Goal: Information Seeking & Learning: Learn about a topic

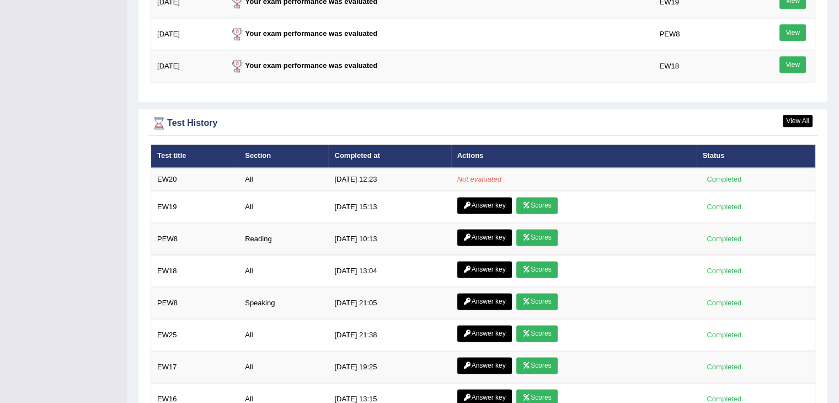
scroll to position [1435, 0]
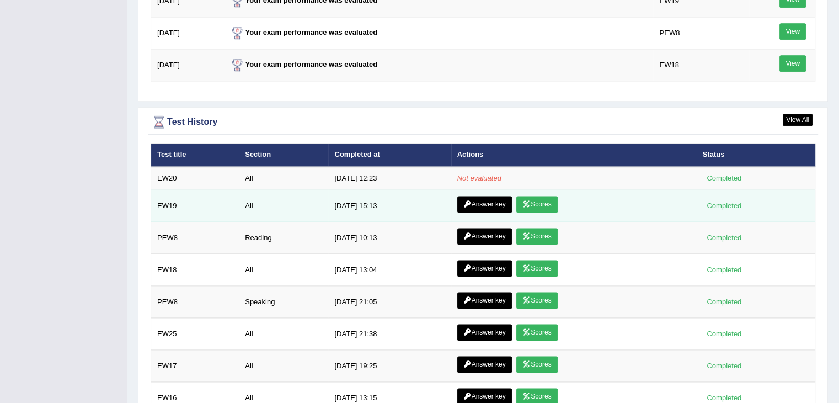
click at [468, 201] on icon at bounding box center [467, 204] width 8 height 7
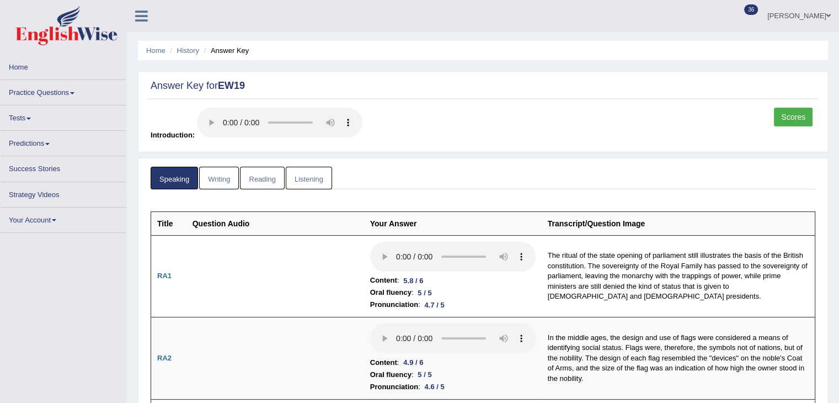
click at [259, 177] on link "Reading" at bounding box center [262, 178] width 44 height 23
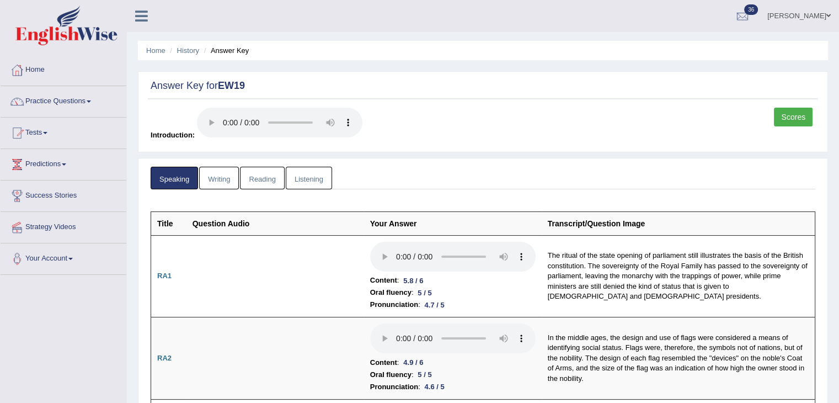
click at [263, 178] on link "Reading" at bounding box center [262, 178] width 44 height 23
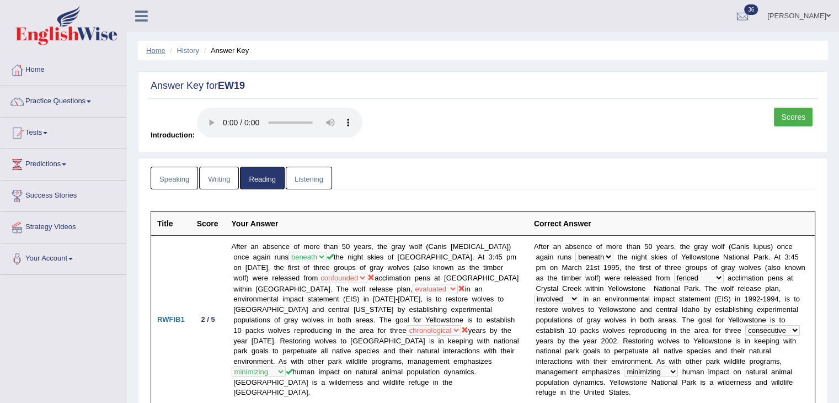
click at [158, 52] on link "Home" at bounding box center [155, 50] width 19 height 8
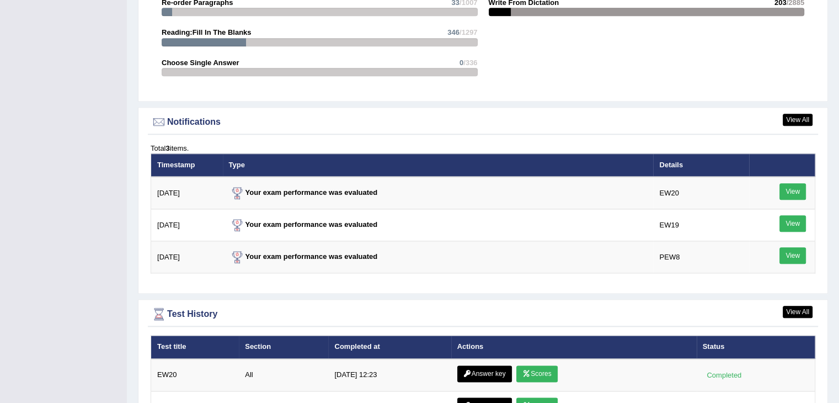
scroll to position [1261, 0]
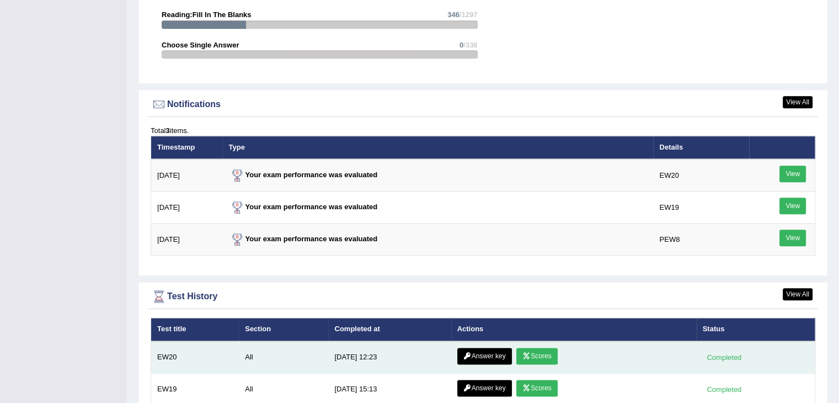
click at [532, 352] on link "Scores" at bounding box center [536, 355] width 41 height 17
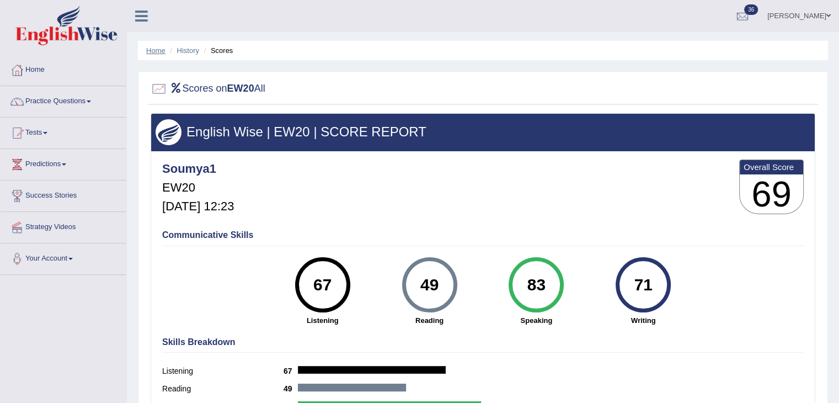
click at [162, 51] on link "Home" at bounding box center [155, 50] width 19 height 8
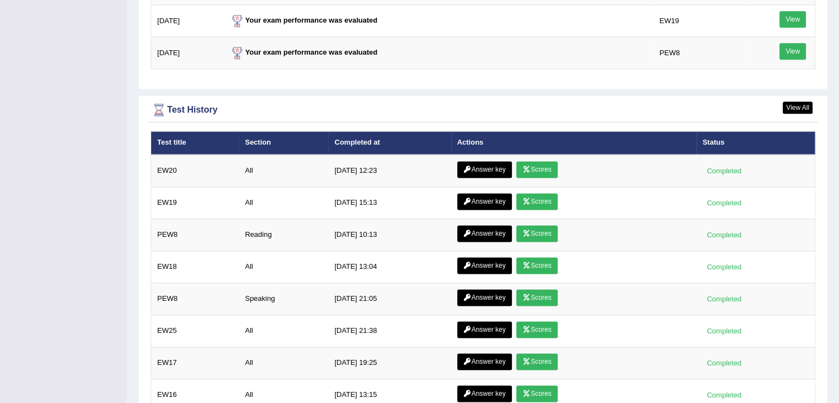
scroll to position [1425, 0]
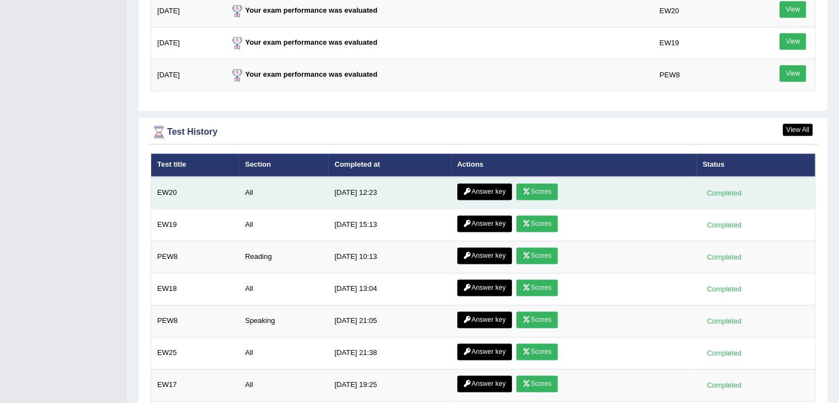
click at [485, 188] on link "Answer key" at bounding box center [484, 191] width 55 height 17
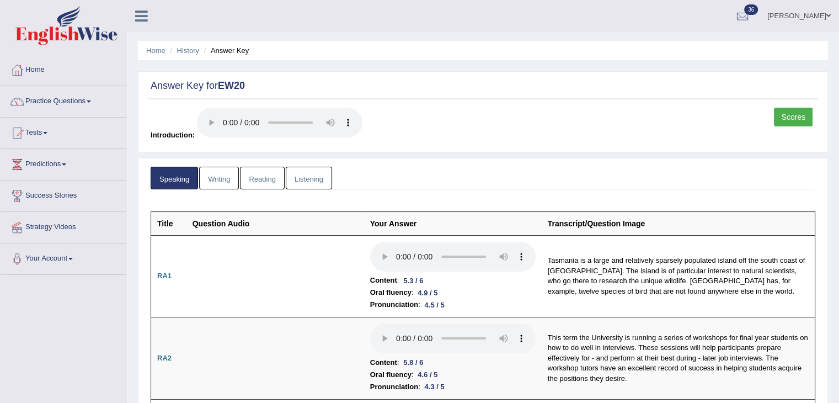
click at [263, 173] on link "Reading" at bounding box center [262, 178] width 44 height 23
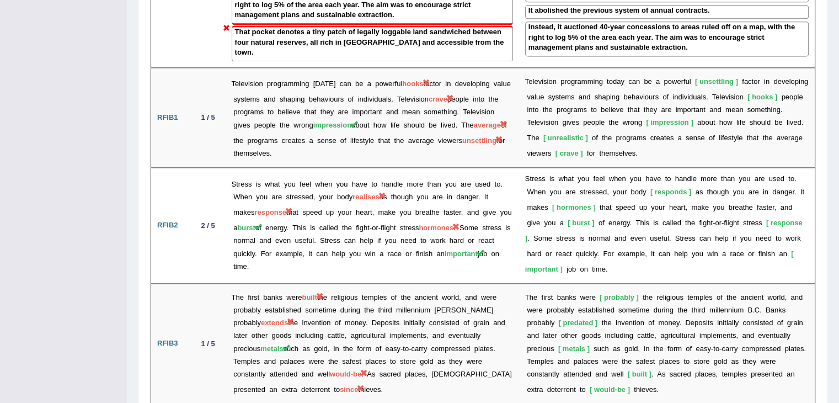
scroll to position [1533, 0]
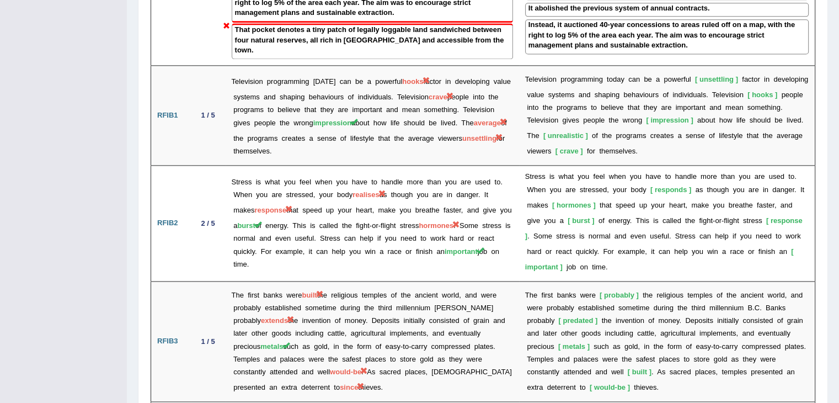
click at [268, 165] on td "Stress is what you feel when you have to handle more than you are used to. When…" at bounding box center [372, 223] width 293 height 116
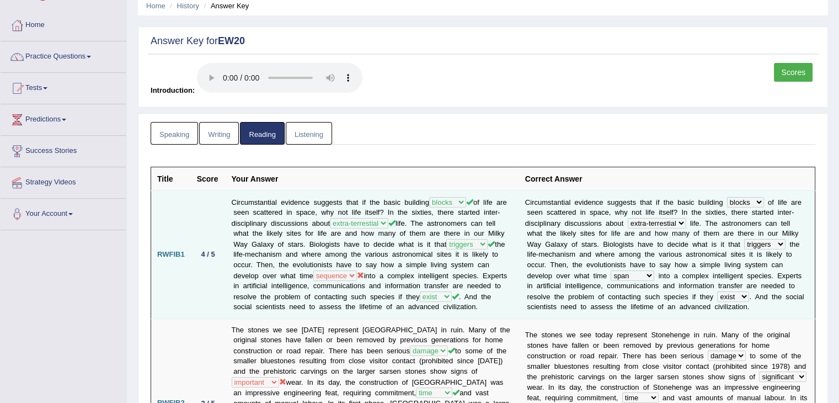
scroll to position [0, 0]
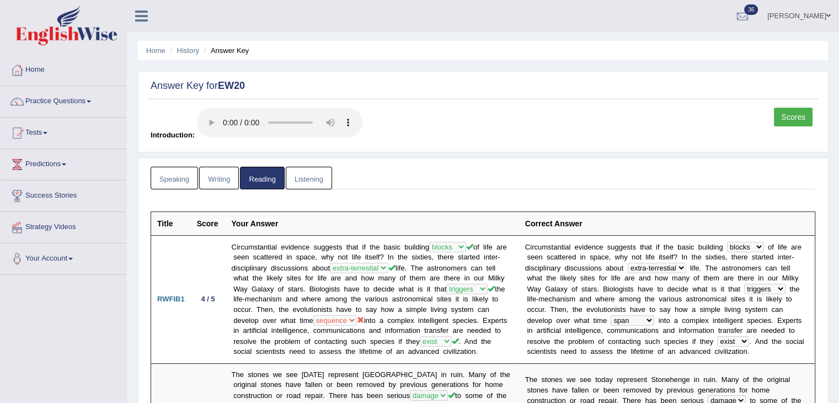
click at [178, 170] on link "Speaking" at bounding box center [174, 178] width 47 height 23
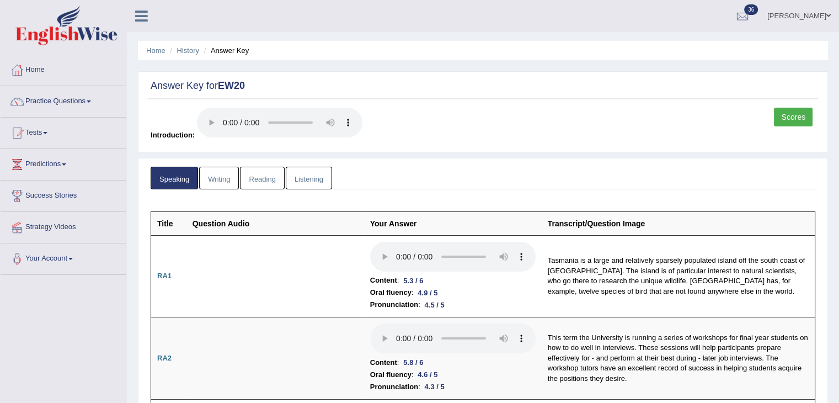
click at [232, 177] on link "Writing" at bounding box center [219, 178] width 40 height 23
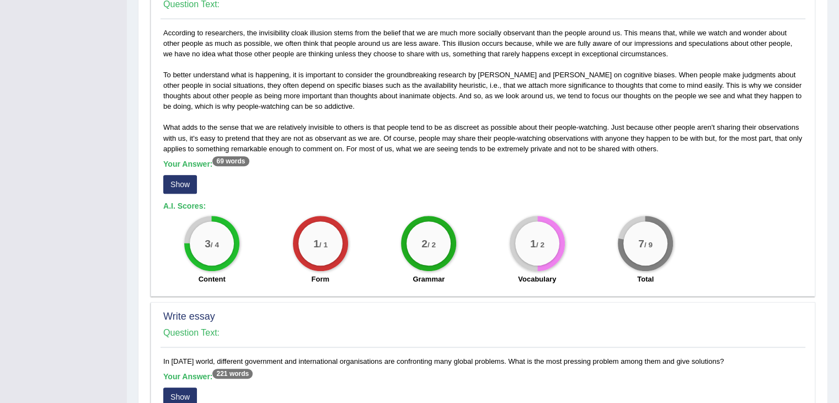
scroll to position [611, 0]
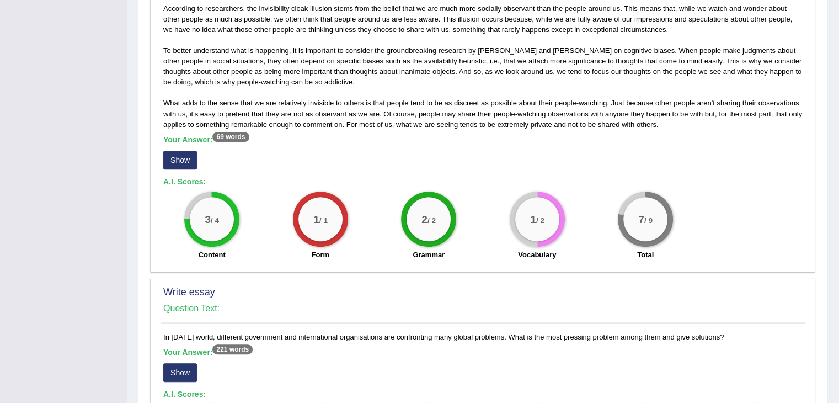
click at [224, 133] on sup "69 words" at bounding box center [230, 137] width 36 height 10
click at [232, 137] on sup "69 words" at bounding box center [230, 137] width 36 height 10
click at [179, 153] on button "Show" at bounding box center [180, 160] width 34 height 19
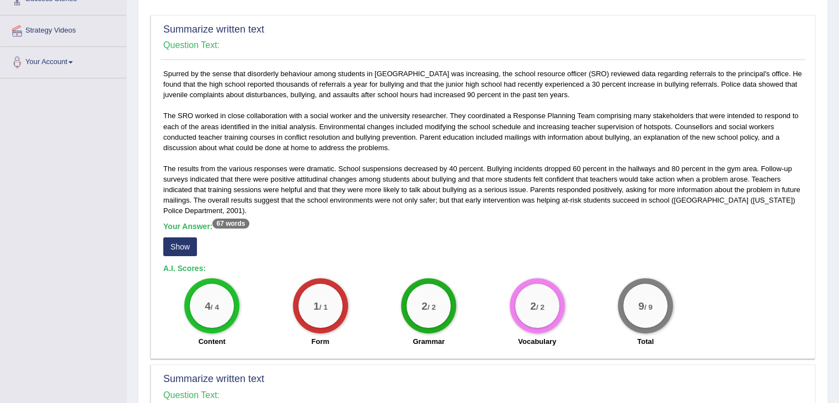
scroll to position [0, 0]
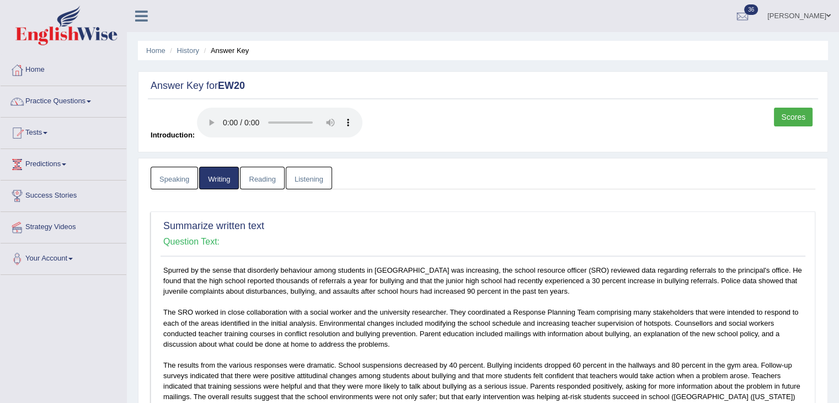
click at [298, 174] on link "Listening" at bounding box center [309, 178] width 46 height 23
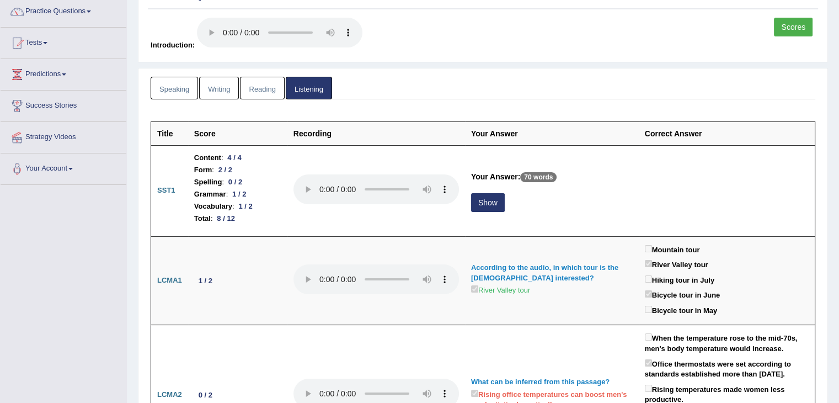
scroll to position [90, 0]
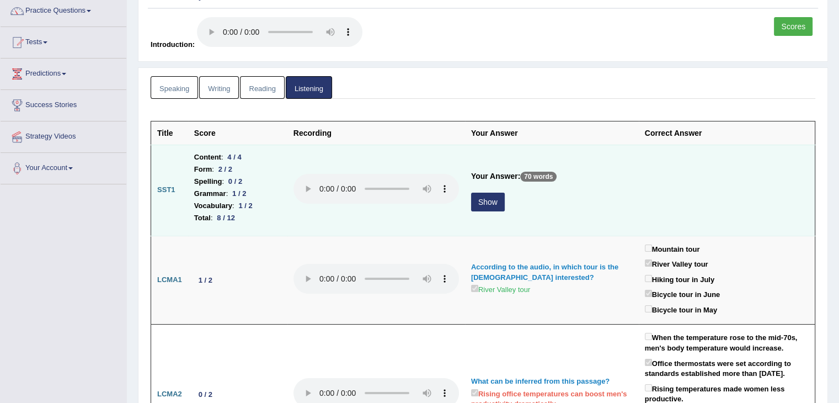
click at [493, 204] on button "Show" at bounding box center [488, 202] width 34 height 19
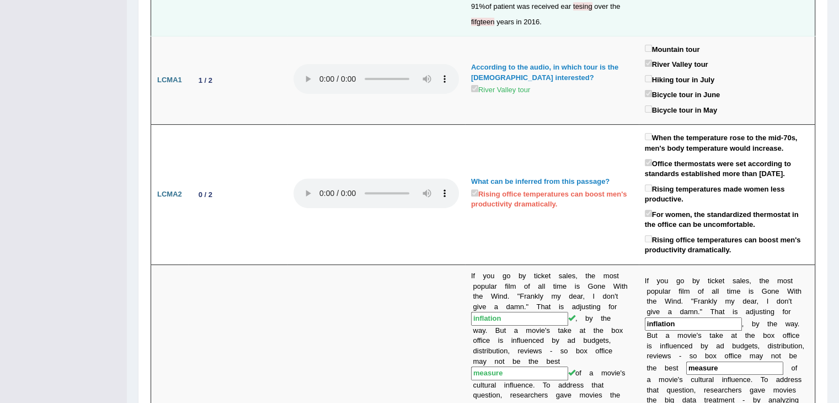
scroll to position [0, 0]
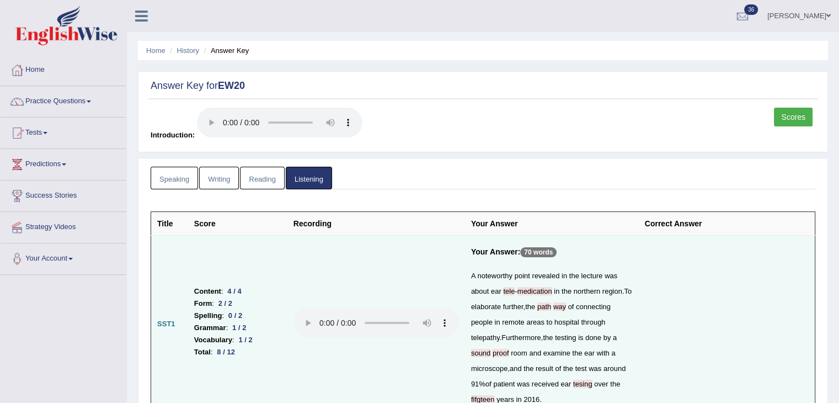
click at [805, 116] on link "Scores" at bounding box center [793, 117] width 39 height 19
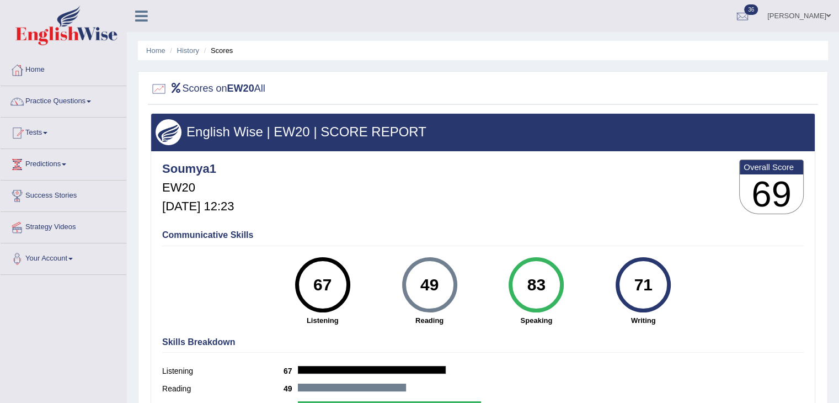
click at [157, 56] on ul "Home History Scores" at bounding box center [483, 50] width 690 height 19
click at [156, 53] on link "Home" at bounding box center [155, 50] width 19 height 8
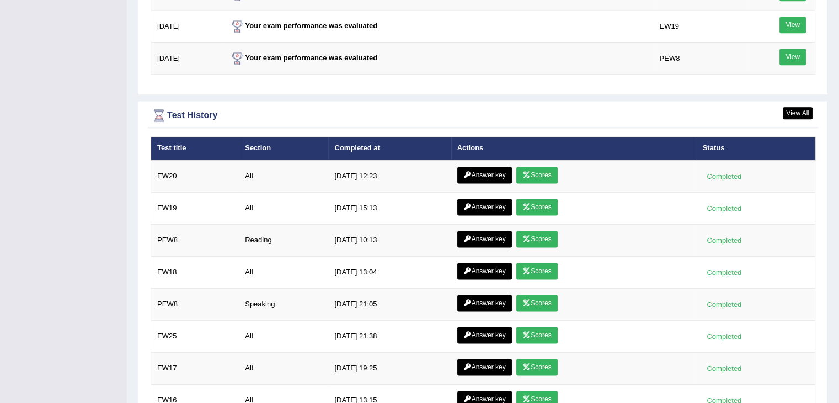
scroll to position [1443, 0]
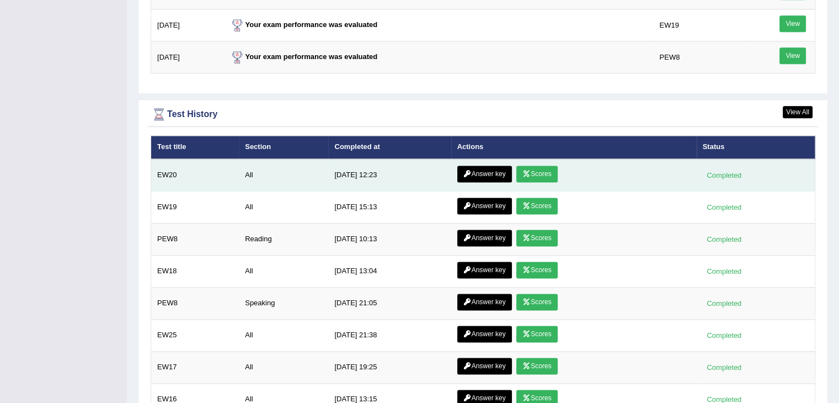
click at [494, 165] on link "Answer key" at bounding box center [484, 173] width 55 height 17
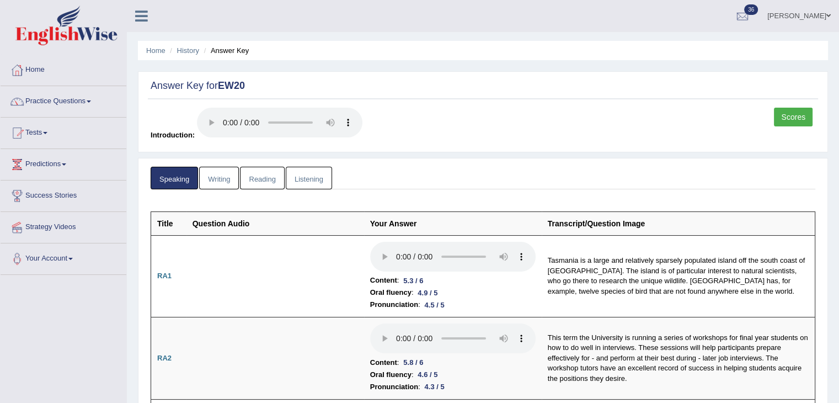
click at [260, 177] on link "Reading" at bounding box center [262, 178] width 44 height 23
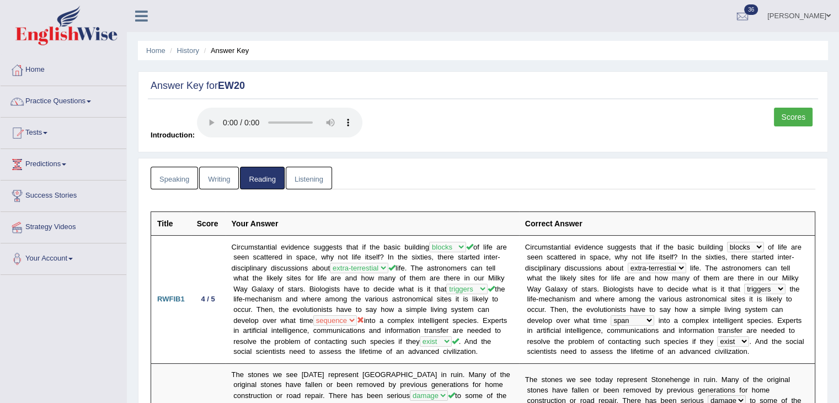
click at [781, 113] on link "Scores" at bounding box center [793, 117] width 39 height 19
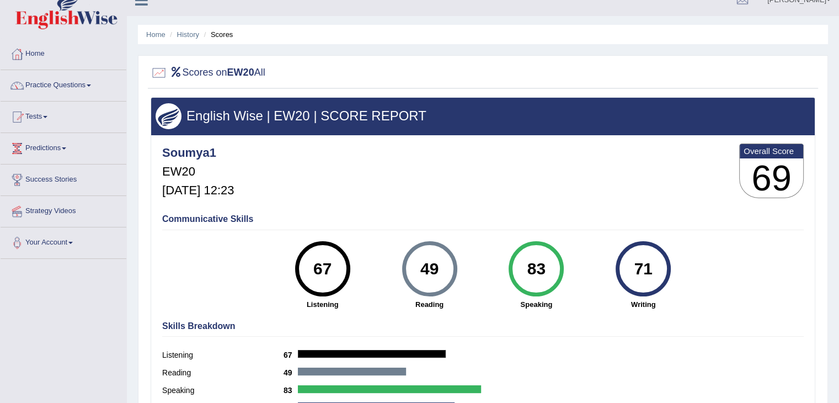
scroll to position [15, 0]
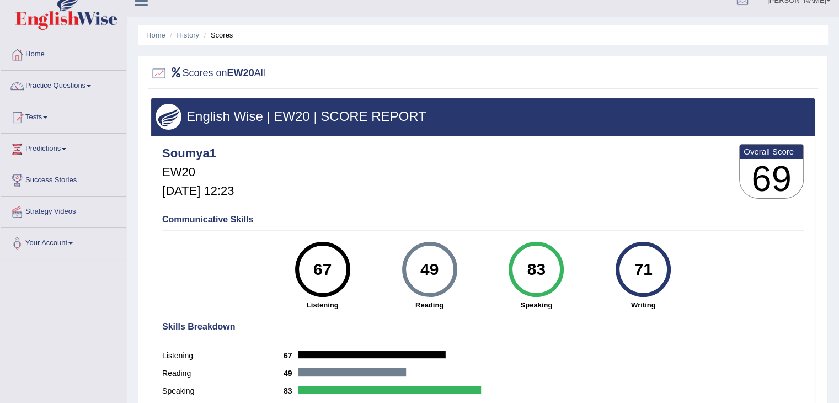
click at [82, 81] on link "Practice Questions" at bounding box center [64, 85] width 126 height 28
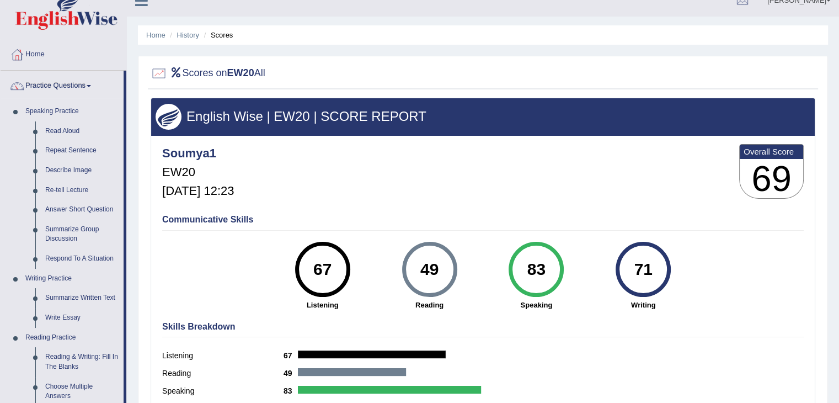
scroll to position [0, 0]
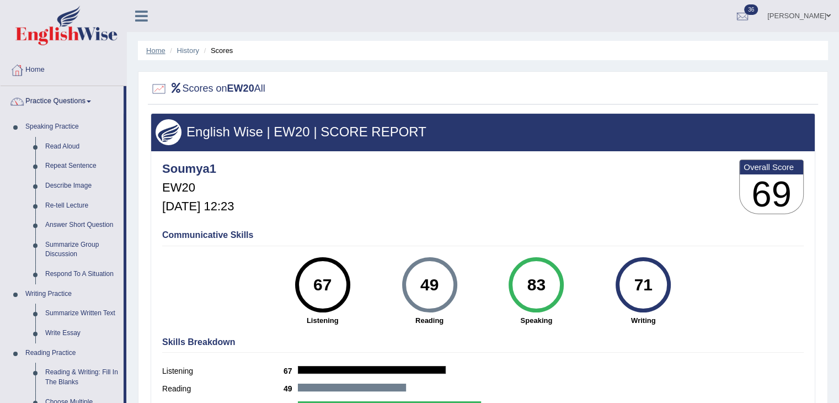
click at [162, 49] on link "Home" at bounding box center [155, 50] width 19 height 8
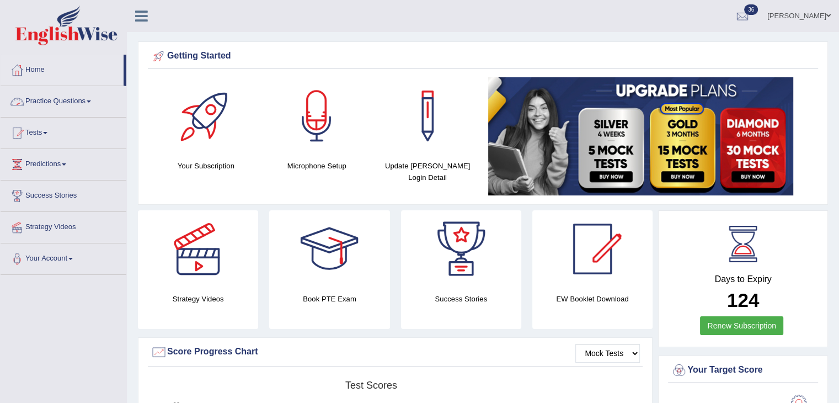
click at [91, 101] on span at bounding box center [89, 101] width 4 height 2
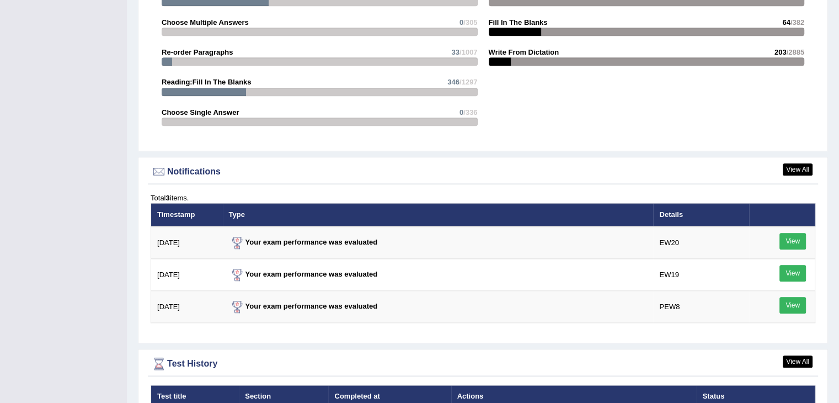
scroll to position [1502, 0]
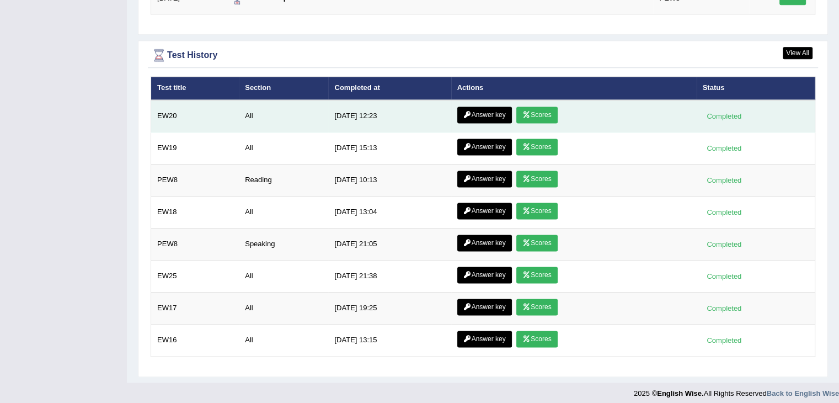
click at [488, 111] on link "Answer key" at bounding box center [484, 114] width 55 height 17
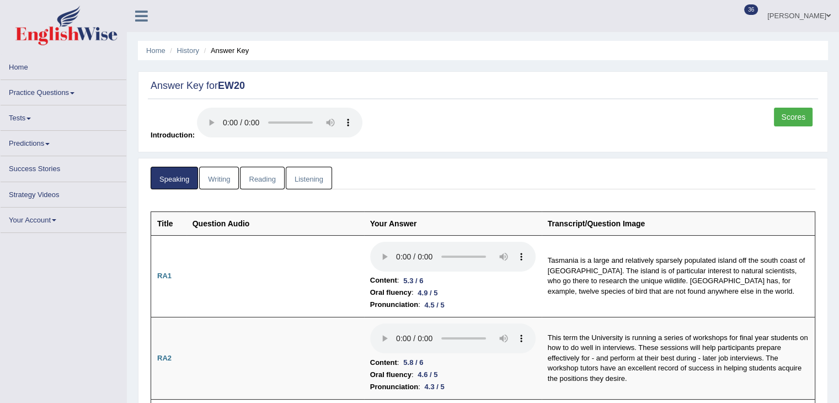
click at [253, 177] on link "Reading" at bounding box center [262, 178] width 44 height 23
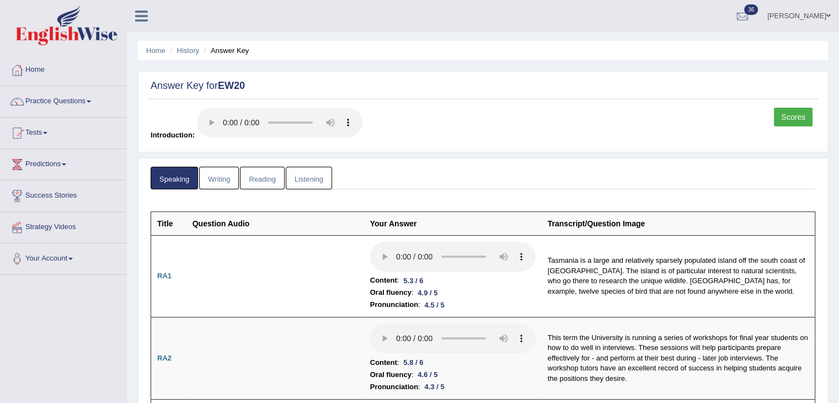
click at [253, 177] on link "Reading" at bounding box center [262, 178] width 44 height 23
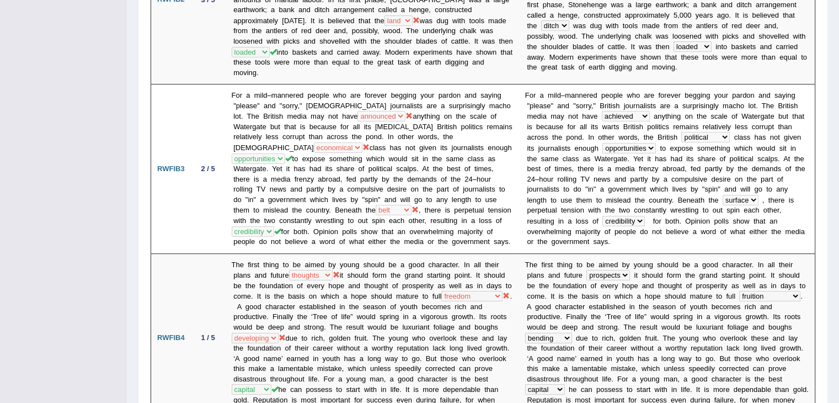
scroll to position [428, 0]
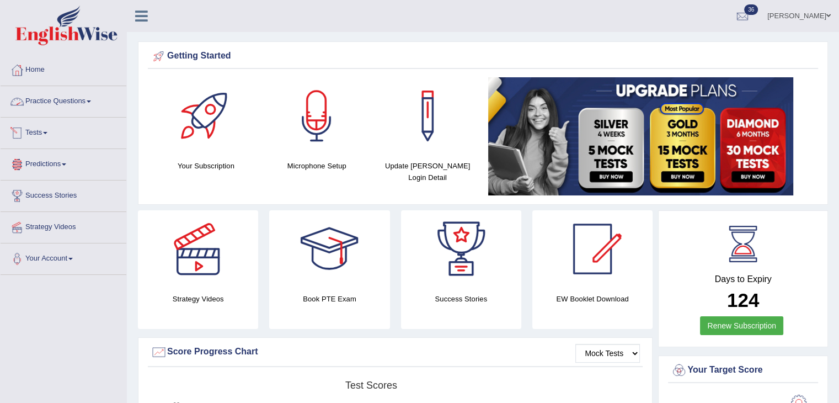
click at [68, 103] on link "Practice Questions" at bounding box center [64, 100] width 126 height 28
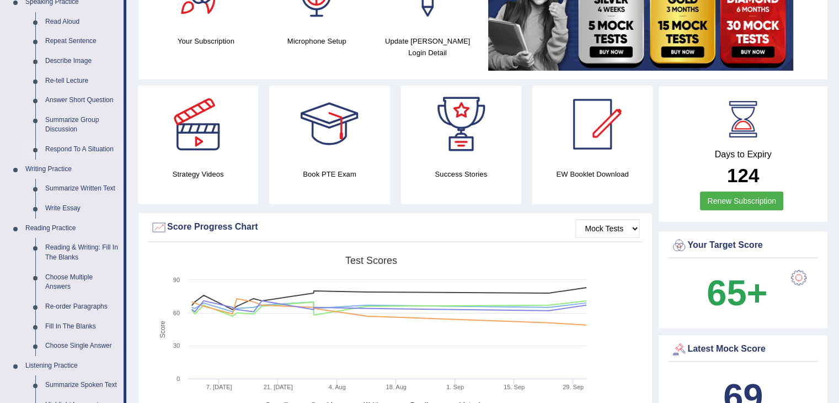
scroll to position [126, 0]
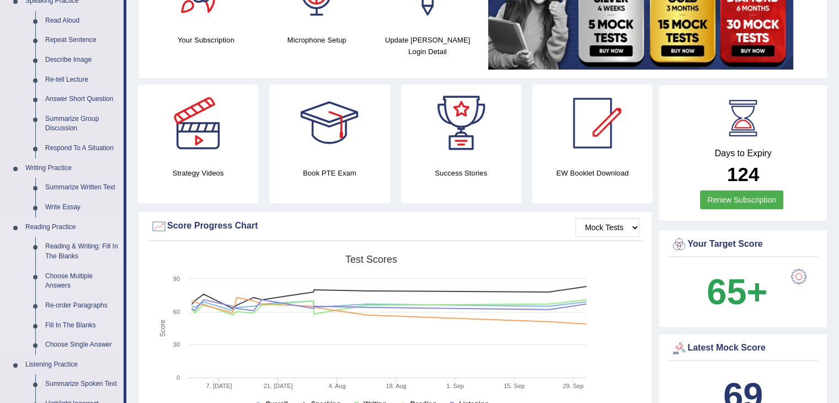
click at [72, 241] on link "Reading & Writing: Fill In The Blanks" at bounding box center [81, 251] width 83 height 29
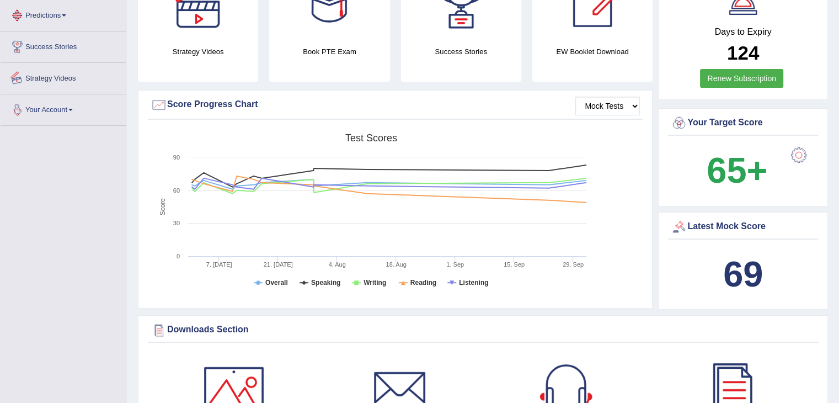
scroll to position [313, 0]
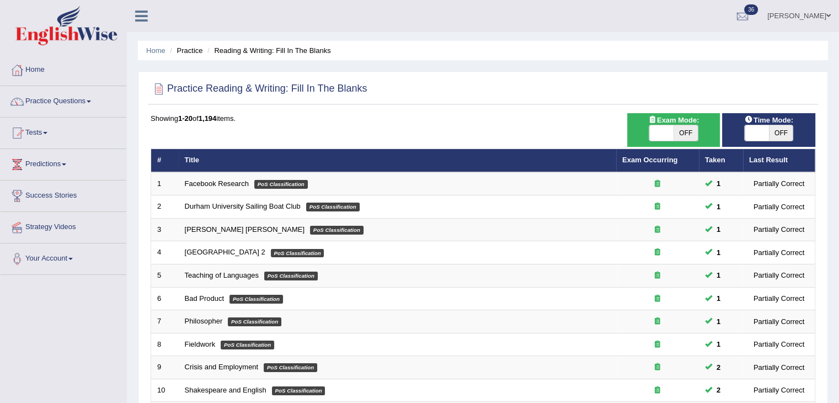
scroll to position [324, 0]
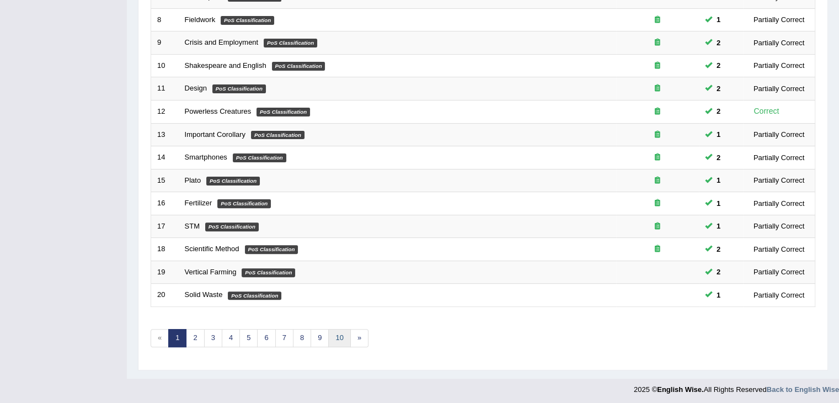
click at [342, 336] on link "10" at bounding box center [339, 338] width 22 height 18
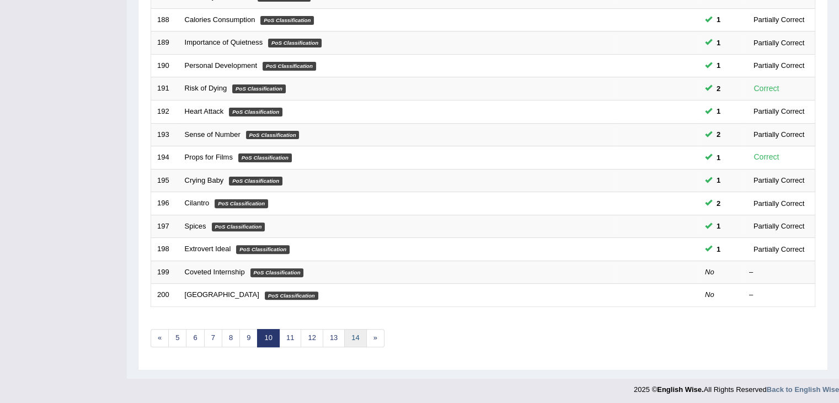
click at [355, 336] on link "14" at bounding box center [355, 338] width 22 height 18
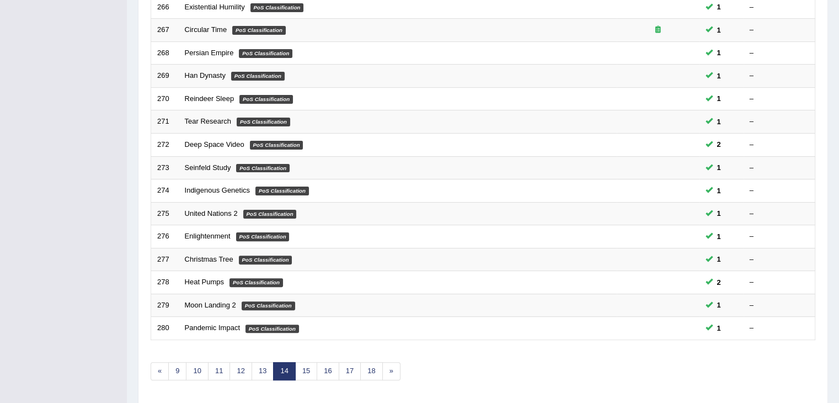
scroll to position [324, 0]
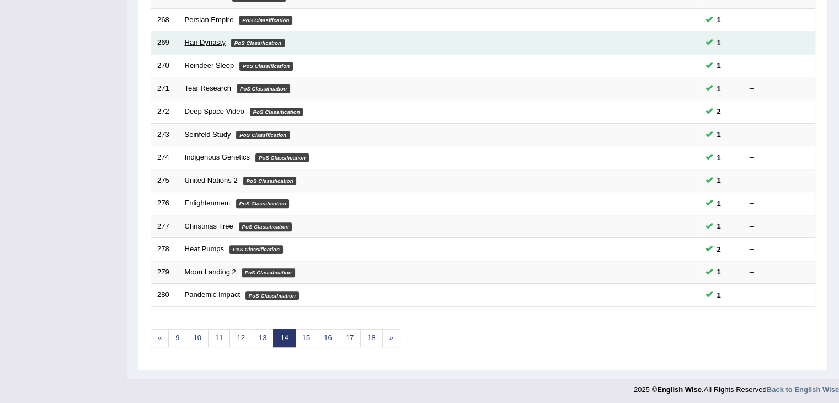
click at [202, 40] on link "Han Dynasty" at bounding box center [205, 42] width 41 height 8
